Goal: Transaction & Acquisition: Purchase product/service

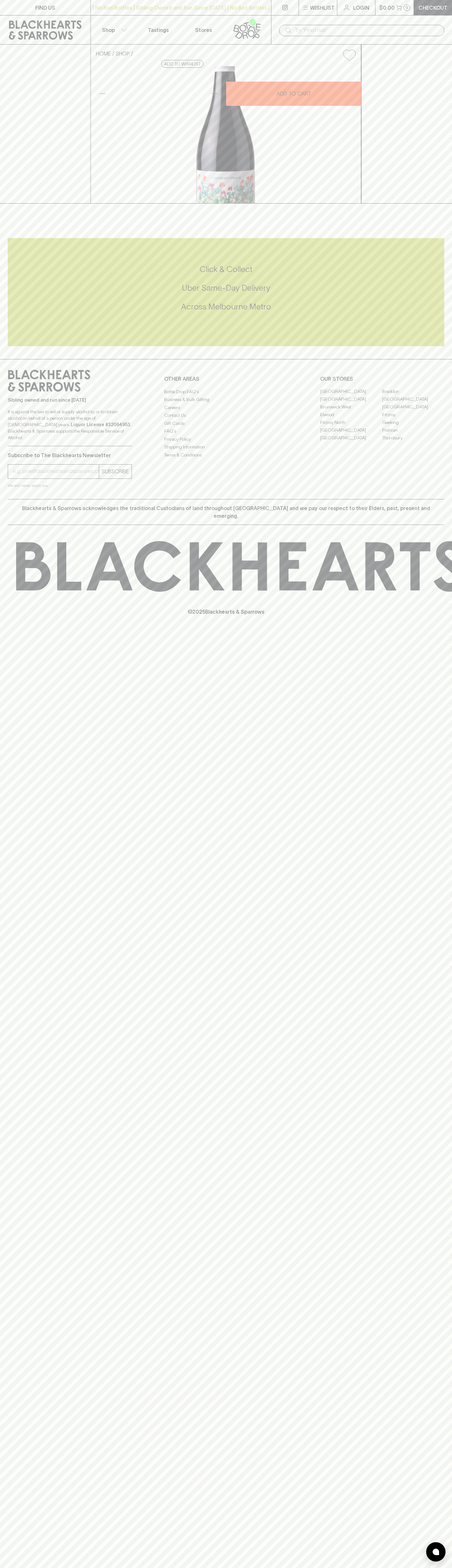
click at [273, 15] on div at bounding box center [284, 7] width 27 height 15
click at [440, 1009] on div "FIND US | No Bad Bottles | Sibling Owned and Run Since [DATE] | No Bad Bottles …" at bounding box center [226, 784] width 452 height 1568
click at [46, 1567] on html "FIND US | No Bad Bottles | Sibling Owned and Run Since [DATE] | No Bad Bottles …" at bounding box center [226, 784] width 452 height 1568
click at [31, 1501] on div "FIND US | No Bad Bottles | Sibling Owned and Run Since [DATE] | No Bad Bottles …" at bounding box center [226, 784] width 452 height 1568
